Goal: Task Accomplishment & Management: Manage account settings

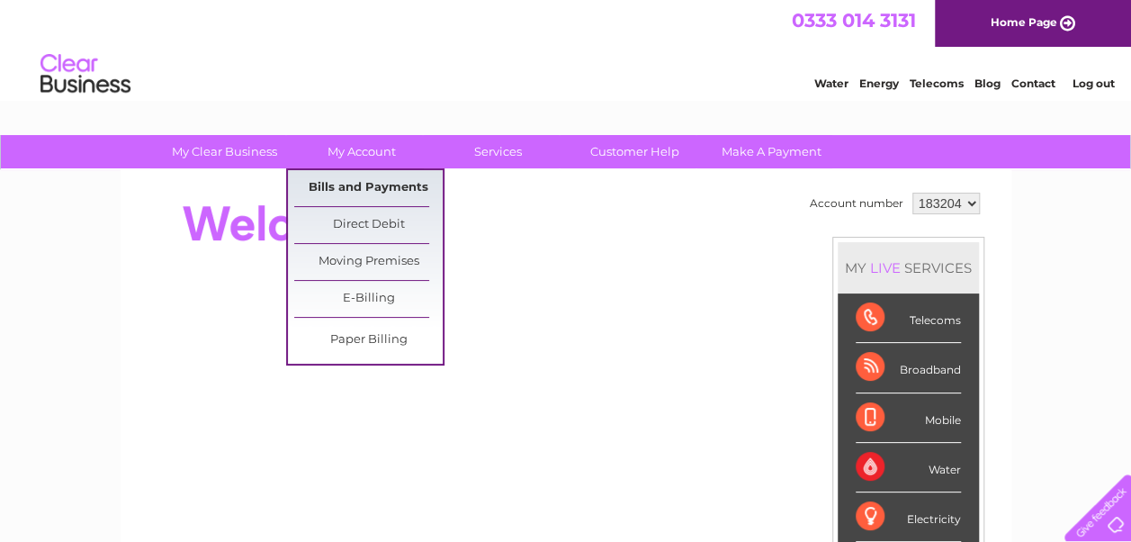
click at [383, 196] on link "Bills and Payments" at bounding box center [368, 188] width 149 height 36
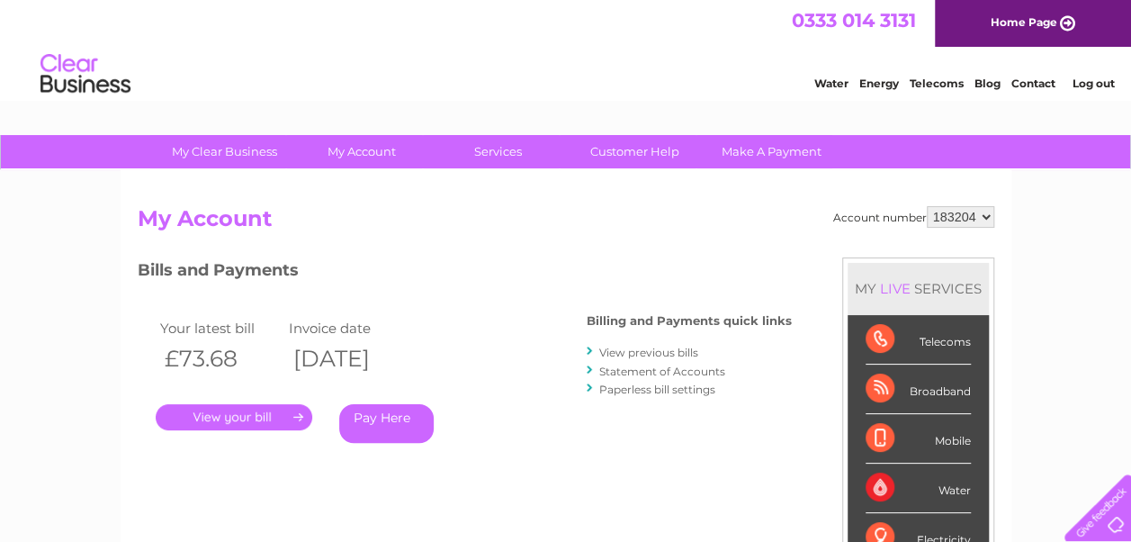
click at [244, 415] on link "." at bounding box center [234, 417] width 157 height 26
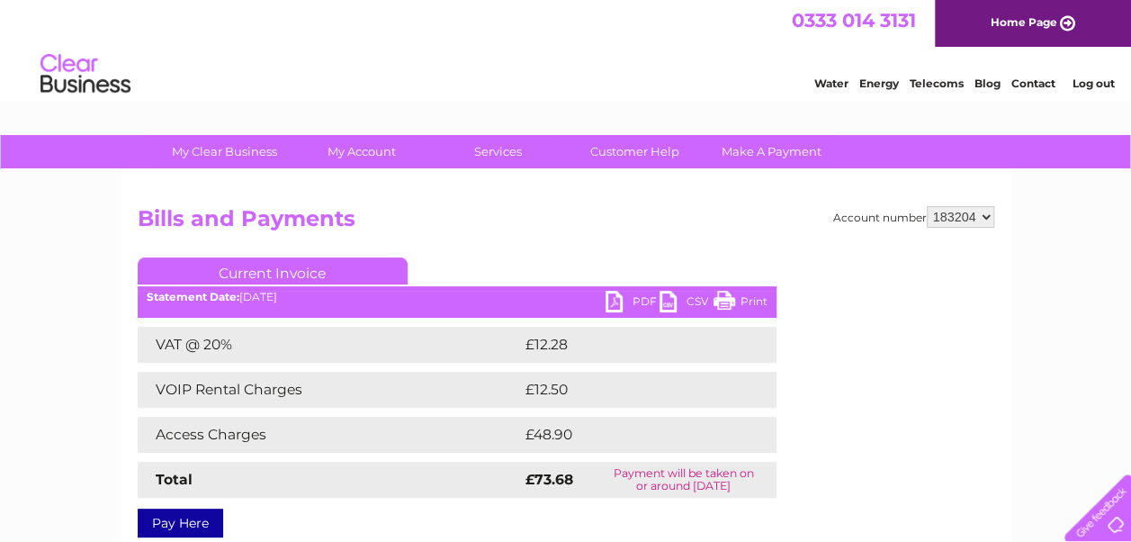
click at [632, 300] on link "PDF" at bounding box center [633, 304] width 54 height 26
